Goal: Information Seeking & Learning: Understand process/instructions

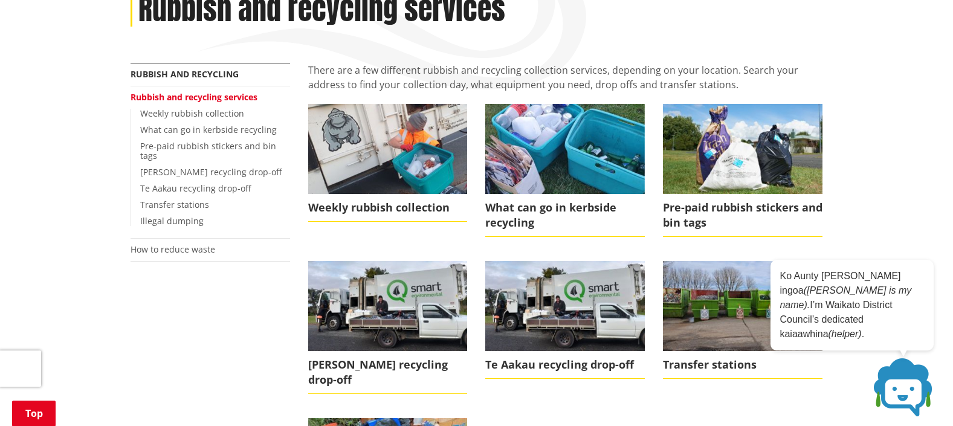
scroll to position [121, 0]
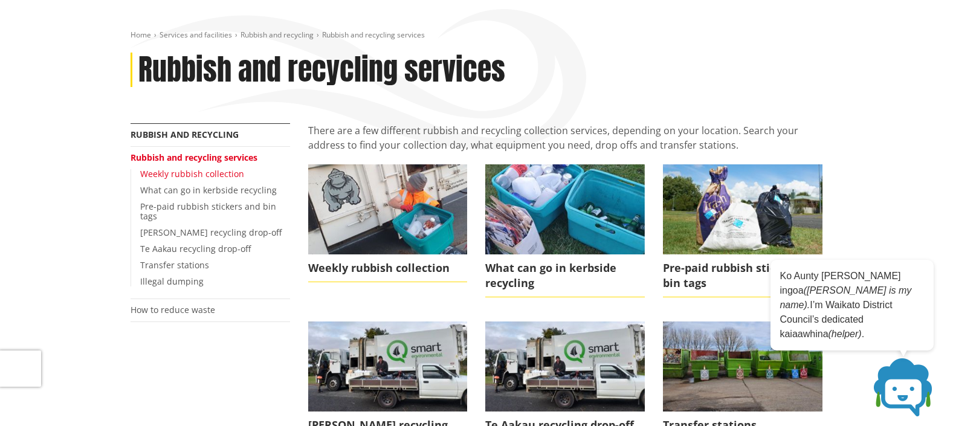
click at [204, 172] on link "Weekly rubbish collection" at bounding box center [192, 173] width 104 height 11
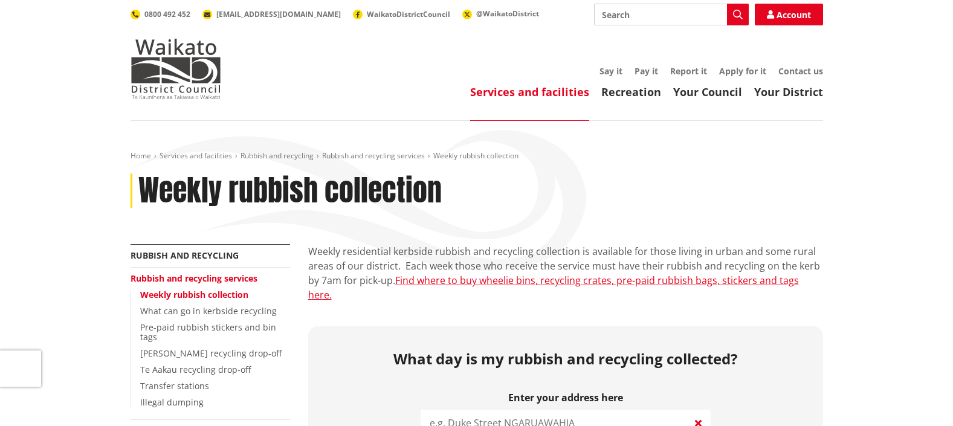
scroll to position [302, 0]
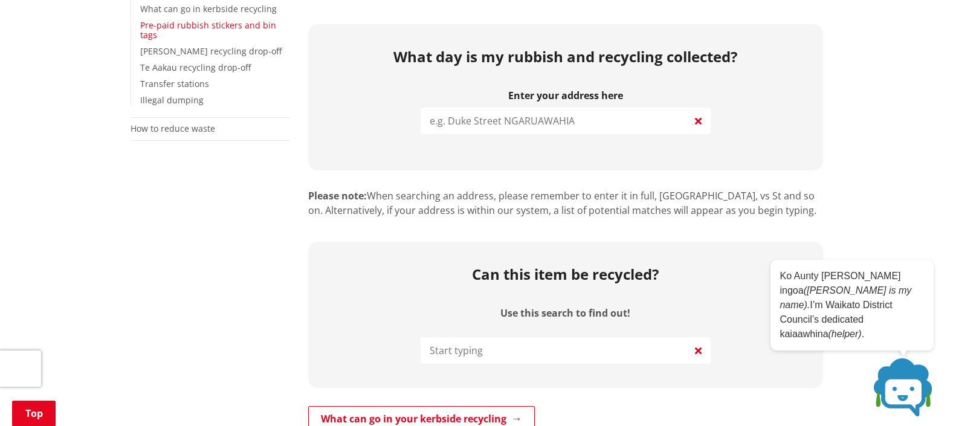
click at [243, 24] on link "Pre-paid rubbish stickers and bin tags" at bounding box center [208, 30] width 136 height 22
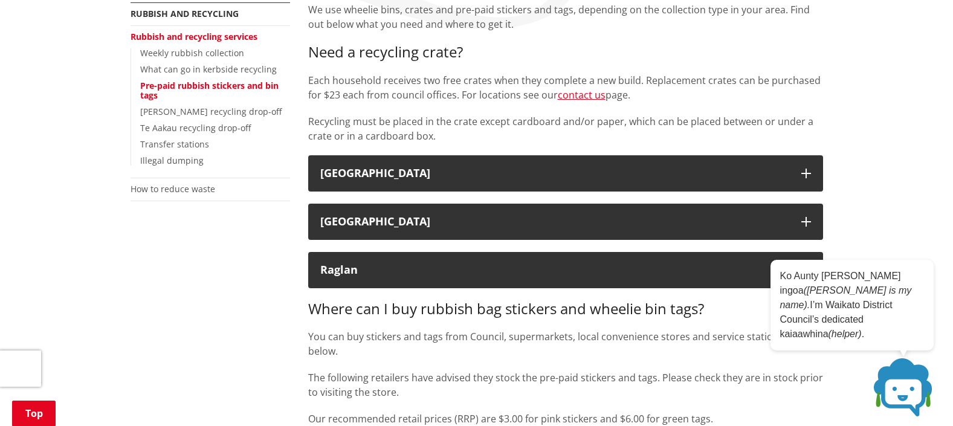
scroll to position [363, 0]
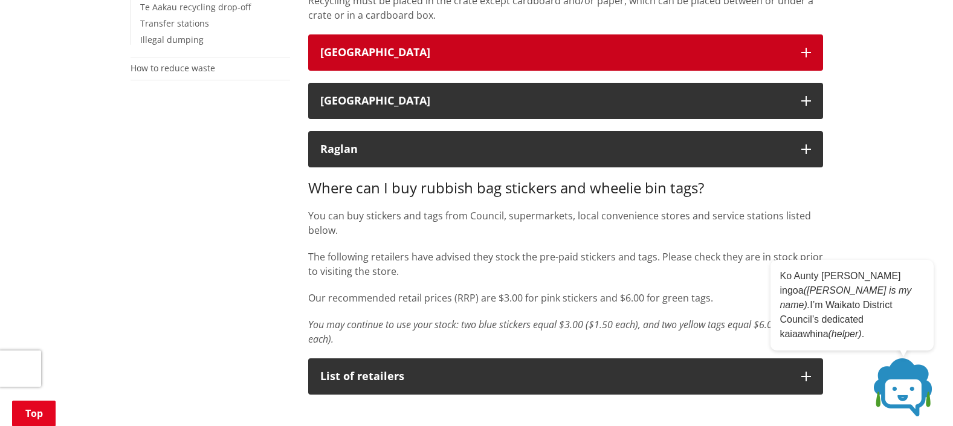
click at [435, 54] on div "Waikato District" at bounding box center [554, 53] width 469 height 12
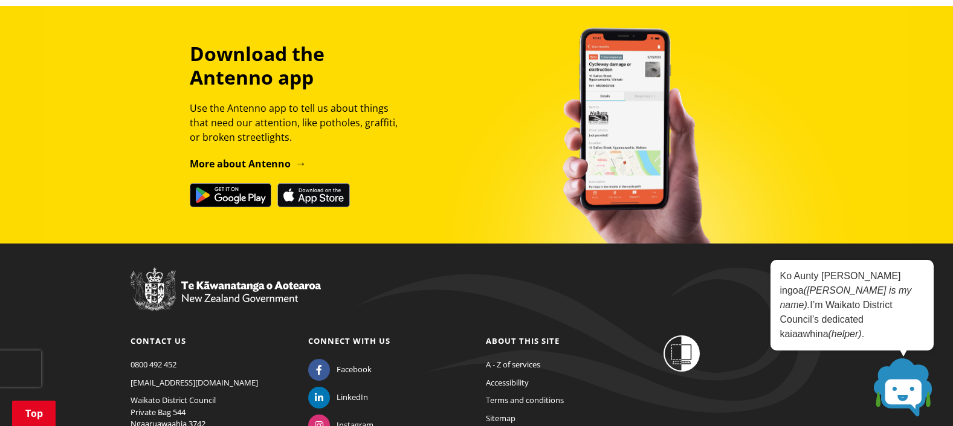
scroll to position [1511, 0]
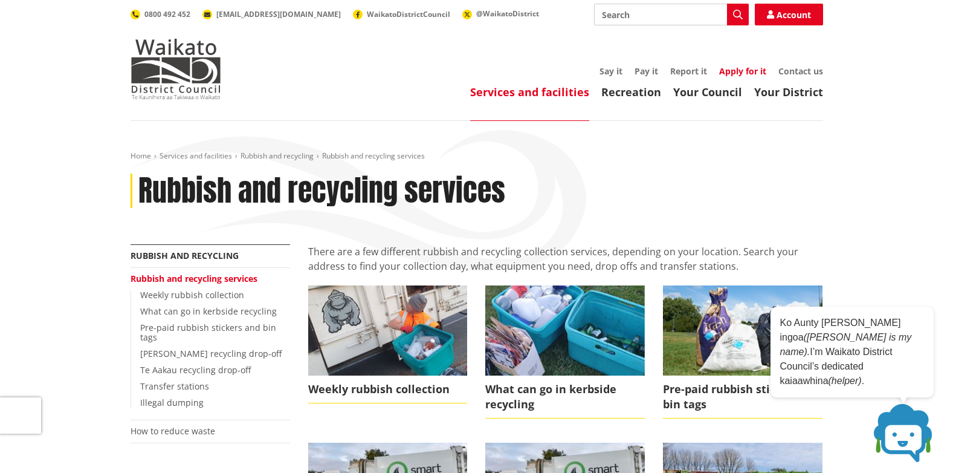
click at [740, 73] on link "Apply for it" at bounding box center [742, 70] width 47 height 11
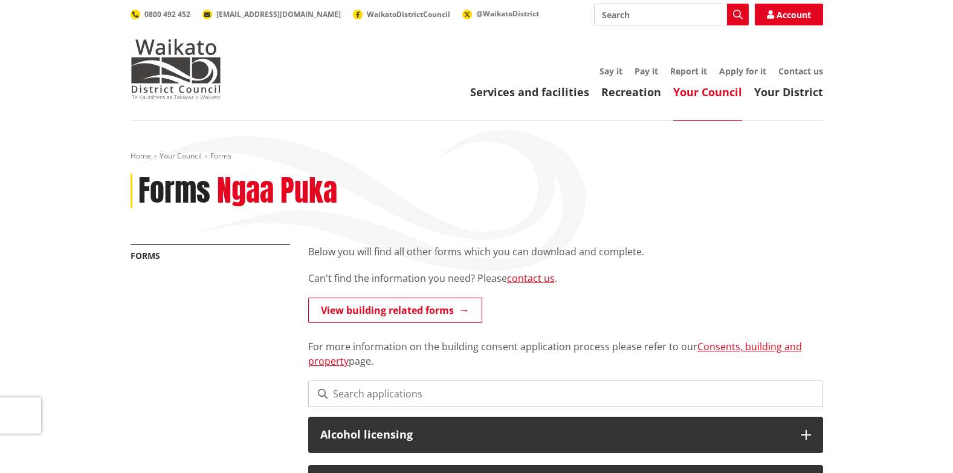
click at [643, 101] on header "Toggle search Toggle navigation Services and facilities Recreation Your Council…" at bounding box center [476, 60] width 953 height 121
click at [632, 91] on link "Recreation" at bounding box center [631, 92] width 60 height 15
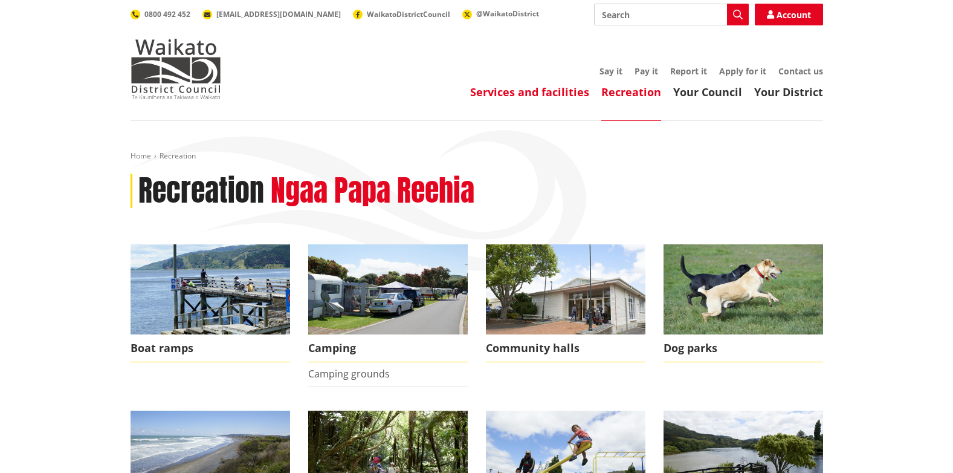
click at [539, 97] on link "Services and facilities" at bounding box center [529, 92] width 119 height 15
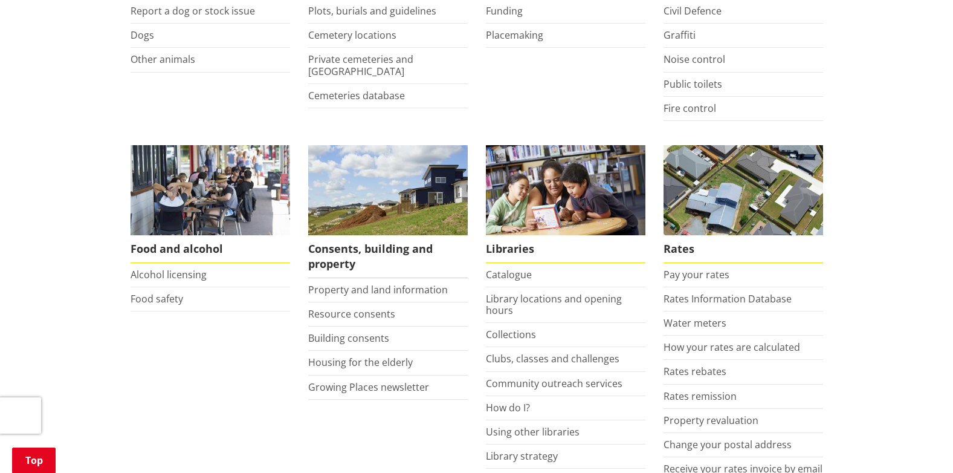
scroll to position [423, 0]
